Goal: Communication & Community: Participate in discussion

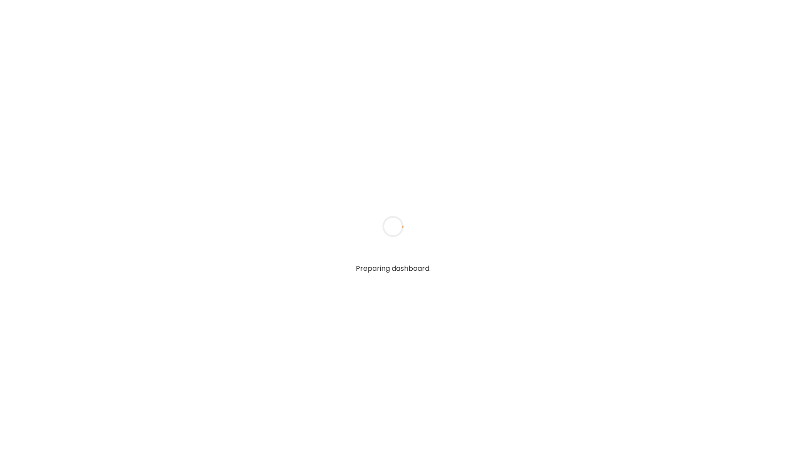
type input "*****"
type input "**********"
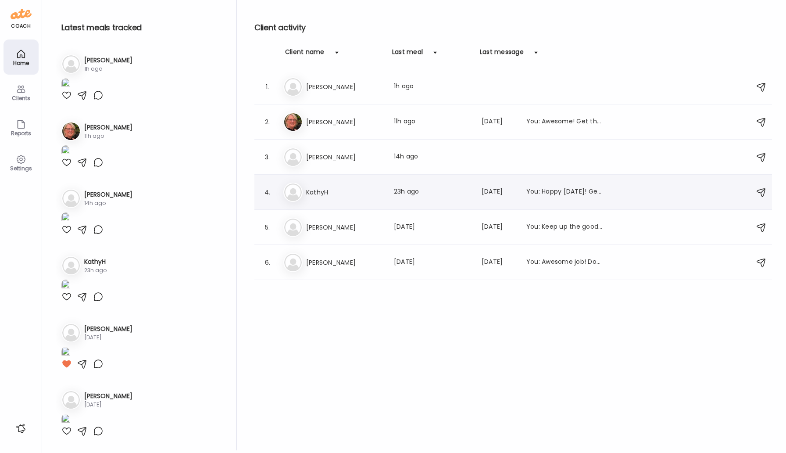
type input "**********"
click at [319, 197] on h3 "KathyH" at bounding box center [344, 192] width 77 height 11
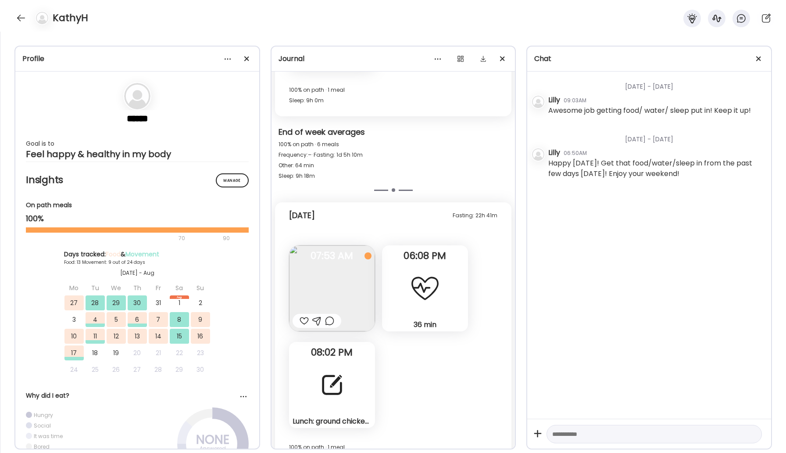
scroll to position [7296, 0]
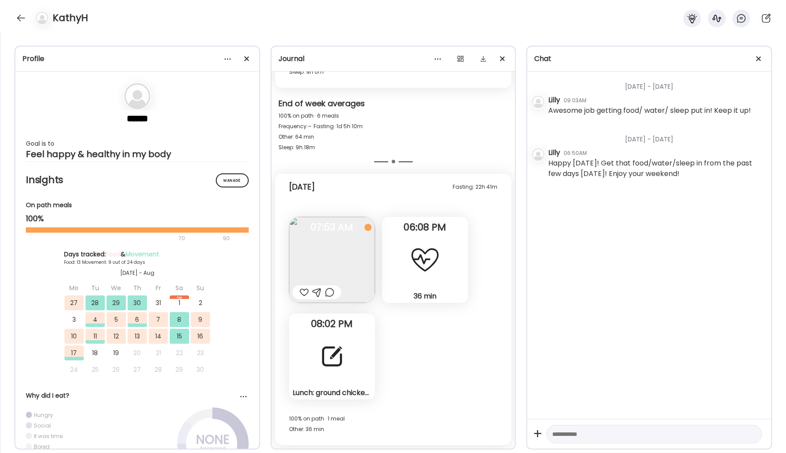
click at [348, 368] on div "Lunch: ground chicken, 2 dates, protein powder drink. Snack: peanut butter cook…" at bounding box center [332, 356] width 86 height 86
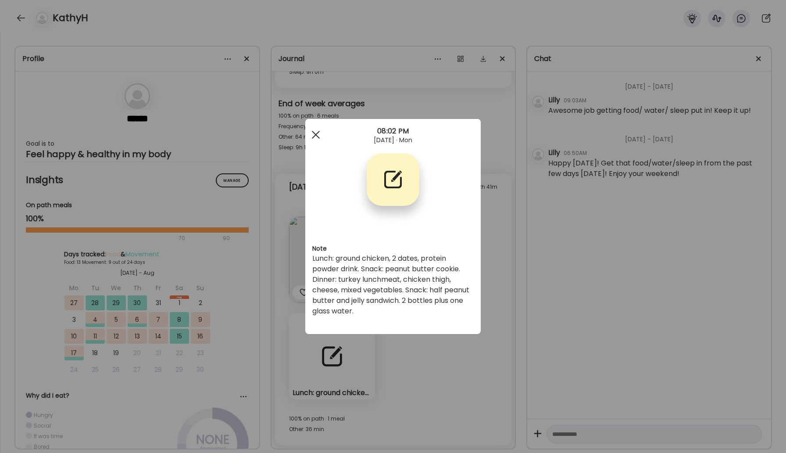
click at [313, 129] on div at bounding box center [316, 135] width 18 height 18
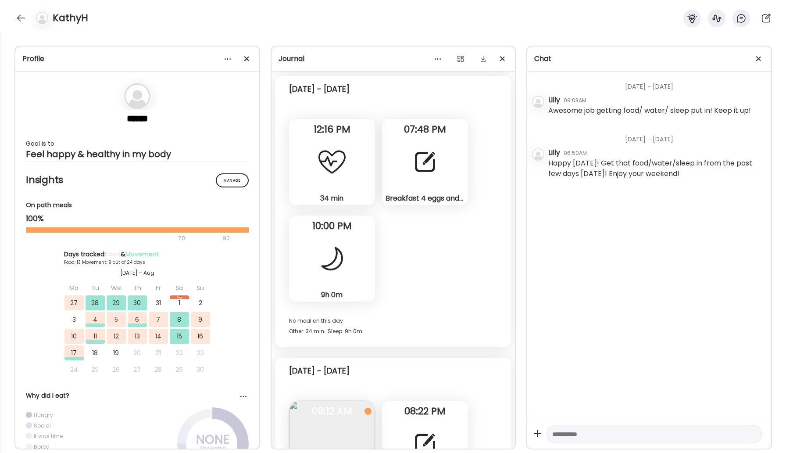
scroll to position [6756, 0]
click at [409, 171] on div at bounding box center [425, 162] width 32 height 32
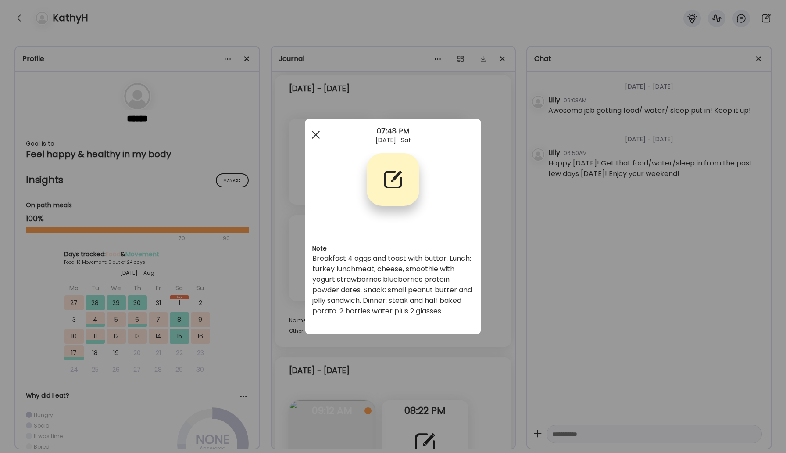
click at [319, 131] on span at bounding box center [316, 135] width 8 height 8
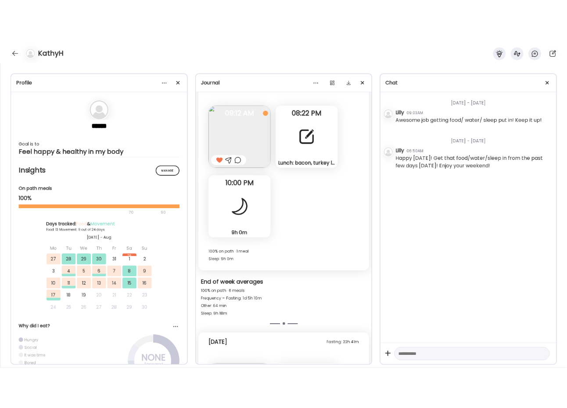
scroll to position [7296, 0]
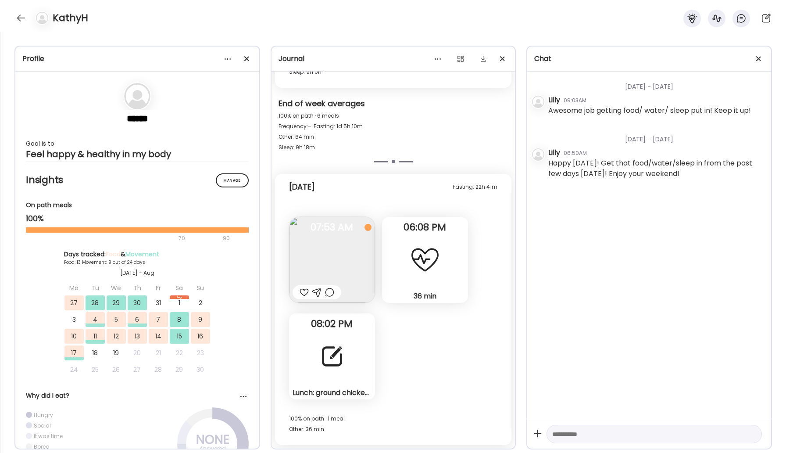
click at [326, 361] on div at bounding box center [332, 356] width 32 height 32
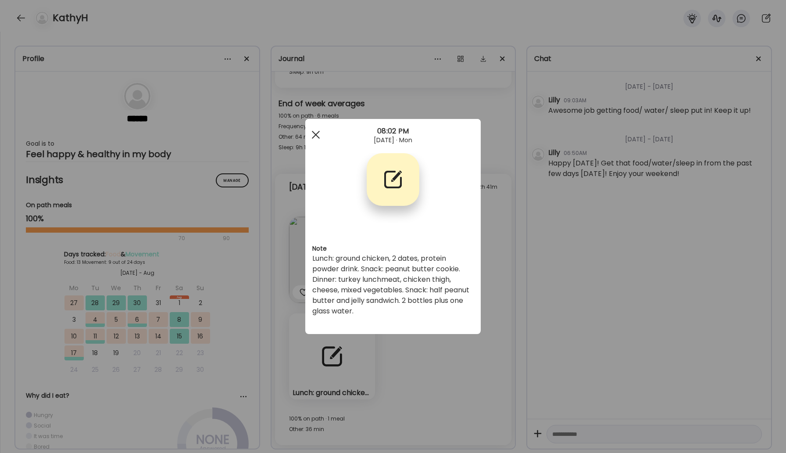
click at [313, 136] on div at bounding box center [316, 135] width 18 height 18
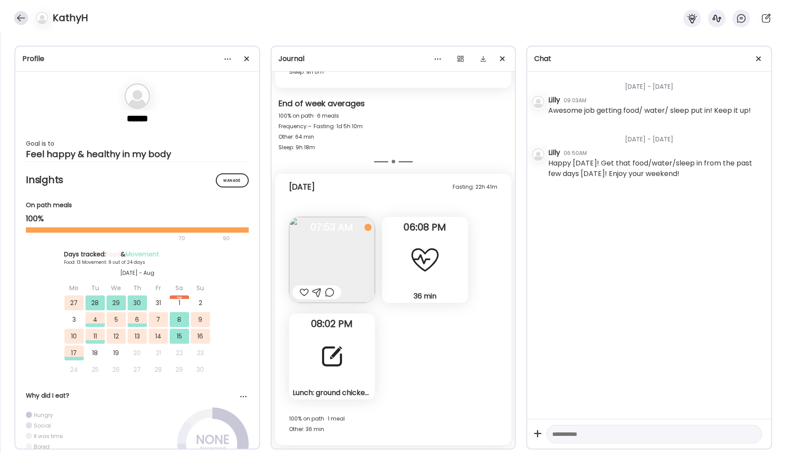
click at [18, 16] on div at bounding box center [21, 18] width 14 height 14
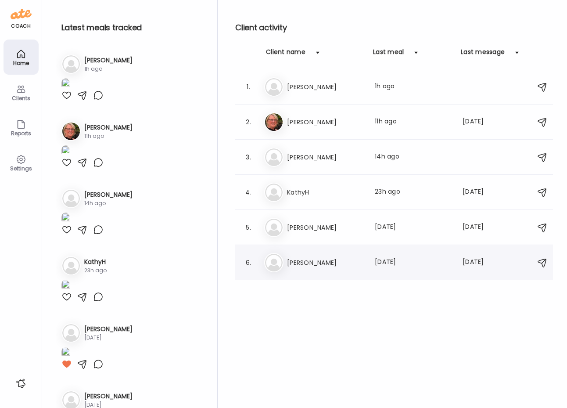
click at [313, 262] on h3 "[PERSON_NAME]" at bounding box center [325, 262] width 77 height 11
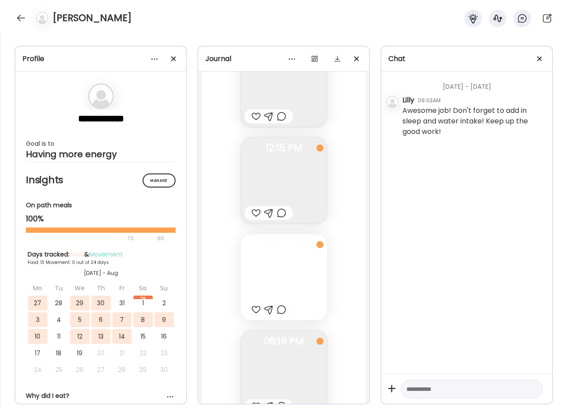
scroll to position [10494, 0]
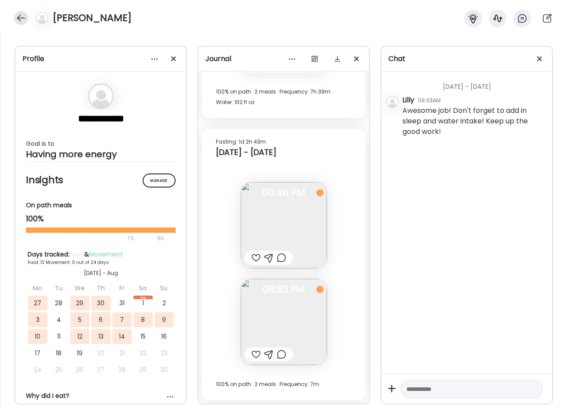
click at [18, 16] on div at bounding box center [21, 18] width 14 height 14
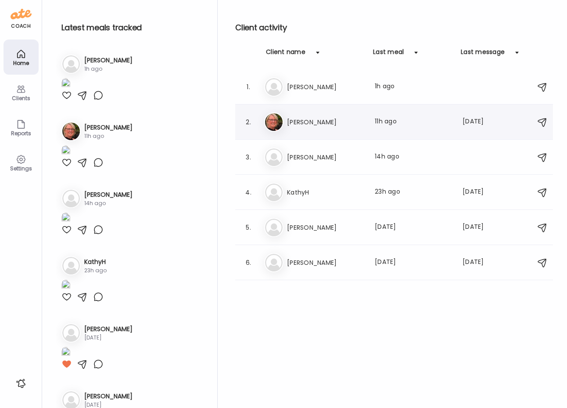
click at [303, 115] on div "Ja Jacqueline Last meal: 11h ago Last message: 17d ago You: Awesome! Get that s…" at bounding box center [395, 121] width 262 height 19
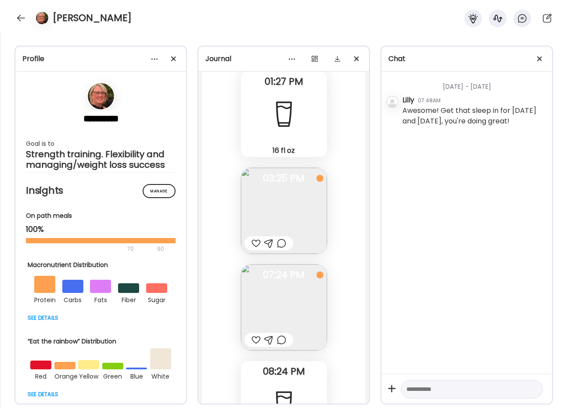
scroll to position [29423, 0]
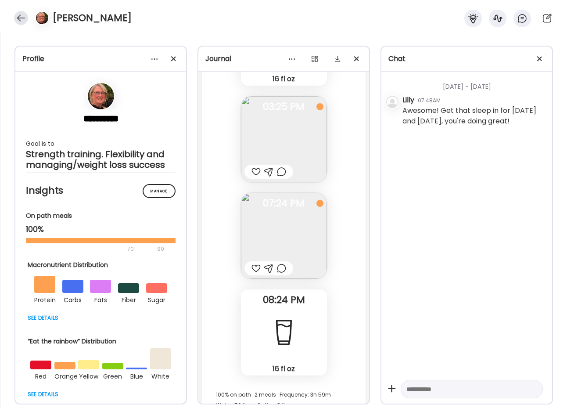
click at [16, 13] on div at bounding box center [21, 18] width 14 height 14
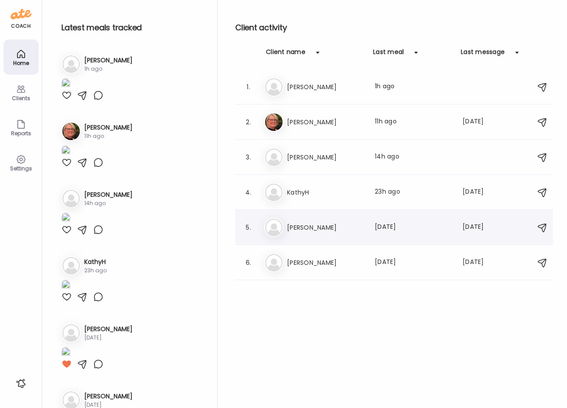
click at [312, 231] on h3 "[PERSON_NAME]" at bounding box center [325, 227] width 77 height 11
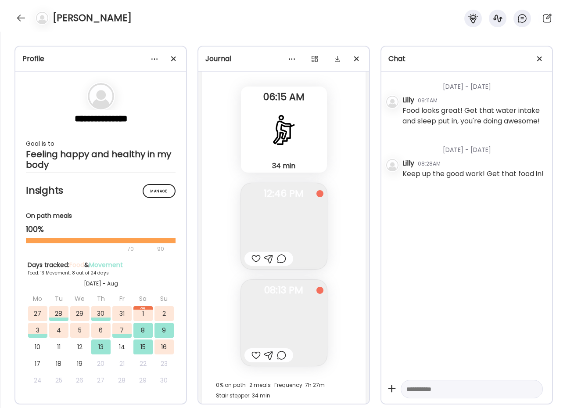
scroll to position [9589, 0]
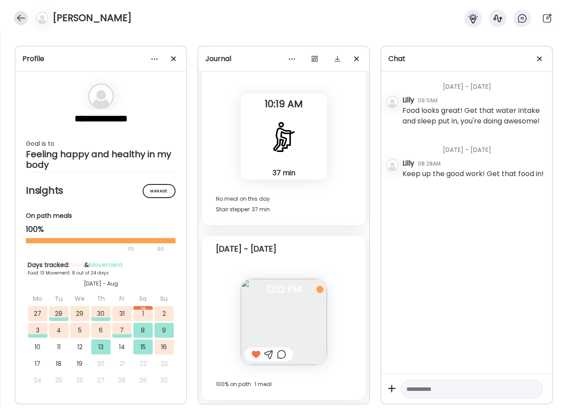
click at [21, 14] on div at bounding box center [21, 18] width 14 height 14
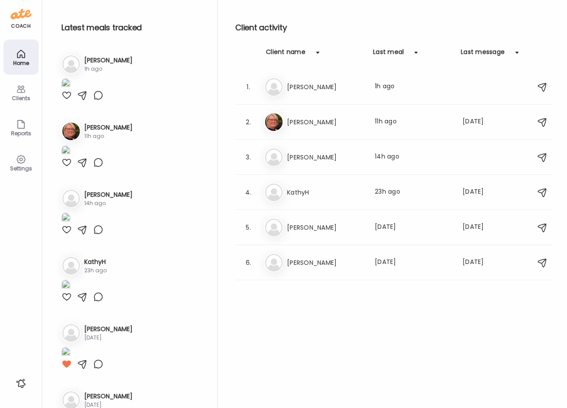
click at [22, 14] on img at bounding box center [21, 14] width 21 height 14
click at [301, 86] on h3 "[PERSON_NAME]" at bounding box center [325, 87] width 77 height 11
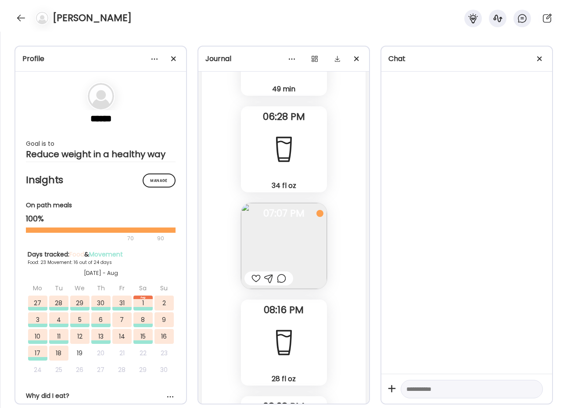
scroll to position [44551, 0]
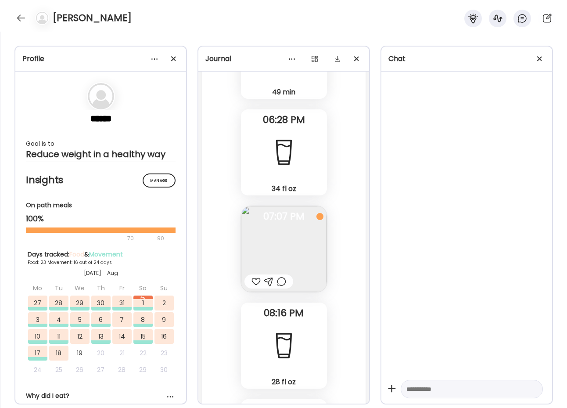
click at [291, 229] on img at bounding box center [284, 249] width 86 height 86
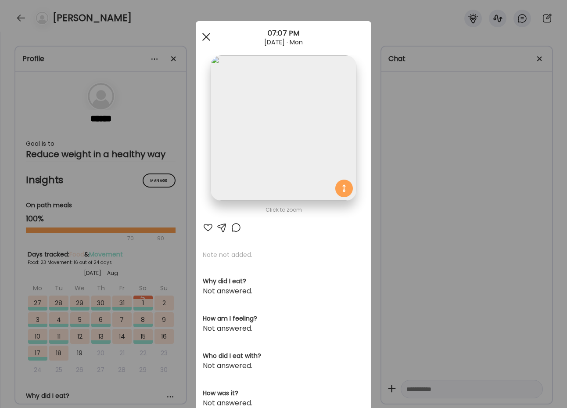
click at [204, 35] on span at bounding box center [206, 37] width 8 height 8
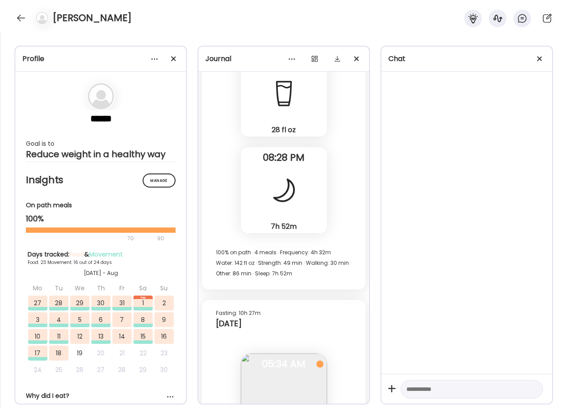
scroll to position [44661, 0]
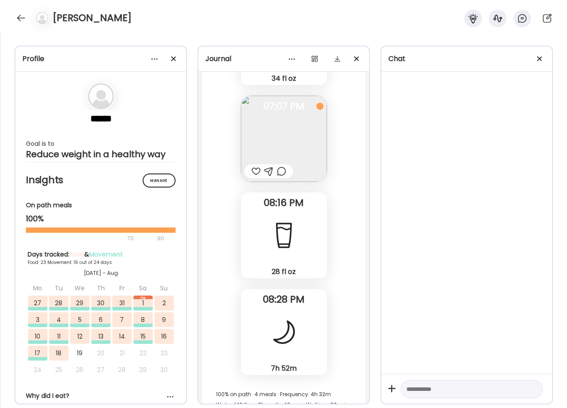
click at [279, 172] on div at bounding box center [281, 171] width 9 height 11
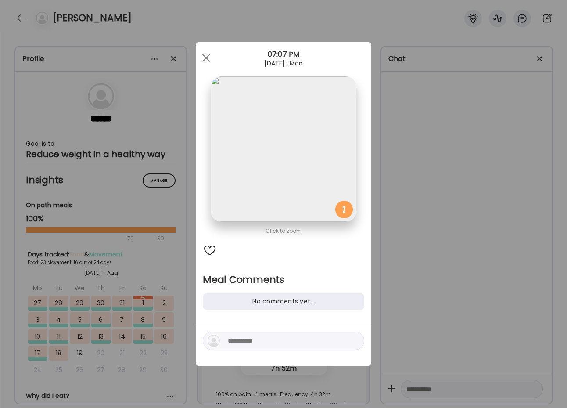
click at [267, 337] on textarea at bounding box center [287, 340] width 118 height 11
type textarea "*"
type textarea "**********"
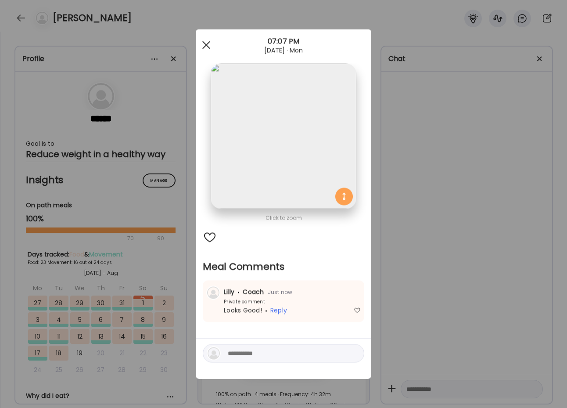
click at [205, 44] on span at bounding box center [206, 45] width 8 height 8
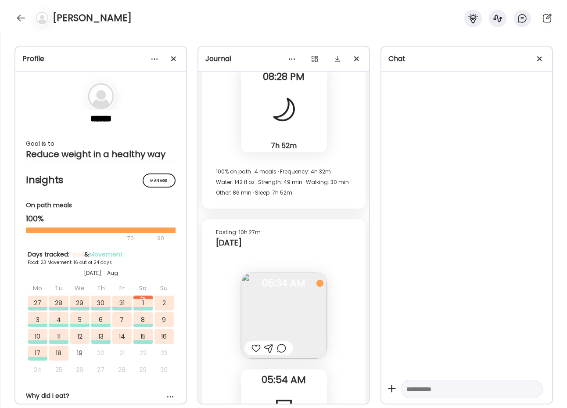
scroll to position [44878, 0]
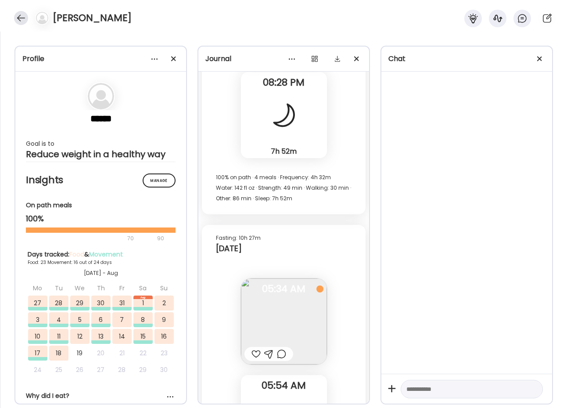
click at [22, 18] on div at bounding box center [21, 18] width 14 height 14
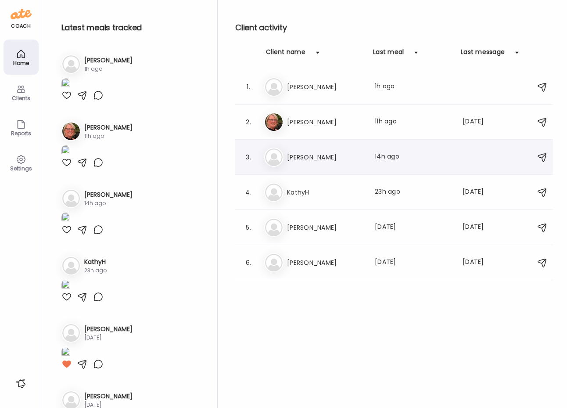
click at [294, 159] on h3 "[PERSON_NAME]" at bounding box center [325, 157] width 77 height 11
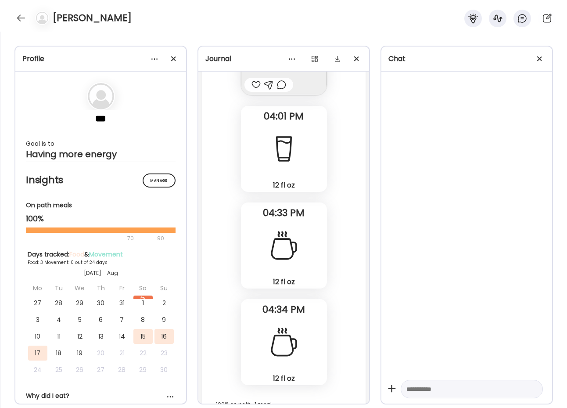
scroll to position [1503, 0]
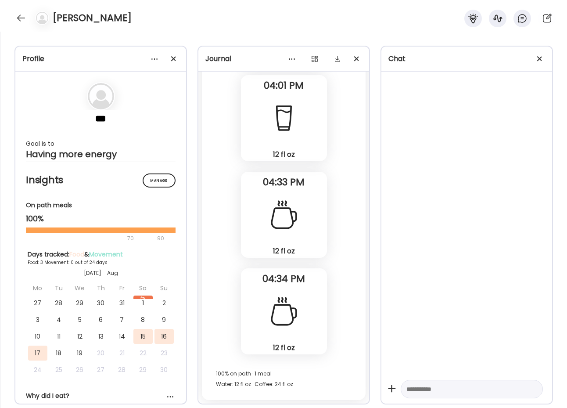
click at [13, 11] on div "[PERSON_NAME]" at bounding box center [283, 16] width 567 height 32
click at [18, 23] on div at bounding box center [21, 18] width 14 height 14
